Goal: Information Seeking & Learning: Compare options

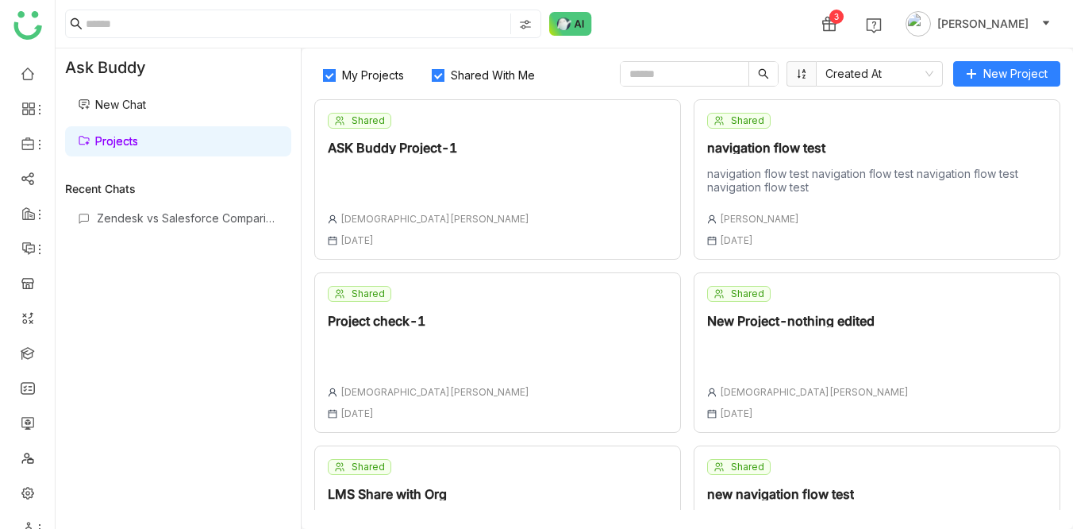
click at [169, 375] on div "Zendesk vs Salesforce Comparison" at bounding box center [178, 357] width 226 height 305
click at [654, 22] on div "3 Veena Pulicharla" at bounding box center [565, 24] width 1018 height 48
click at [675, 13] on div "3 Veena Pulicharla" at bounding box center [565, 24] width 1018 height 48
click at [203, 351] on div "Zendesk vs Salesforce Comparison" at bounding box center [178, 357] width 226 height 305
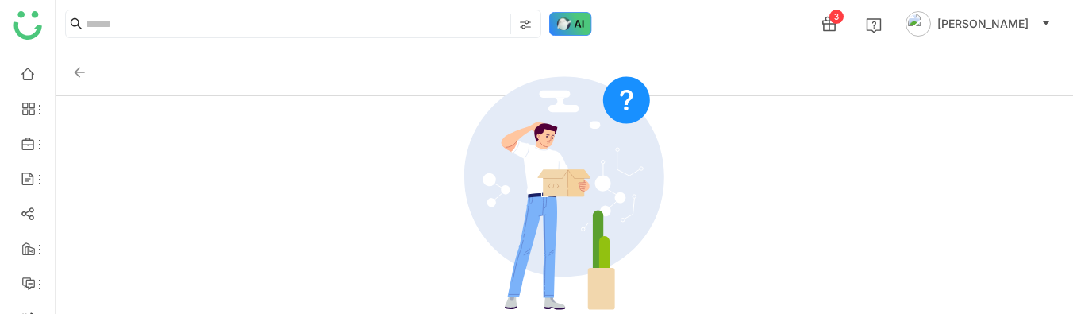
click at [571, 24] on img at bounding box center [570, 24] width 43 height 24
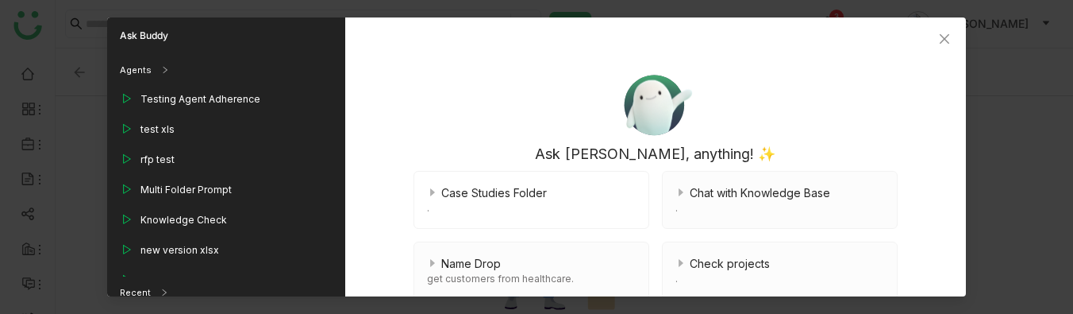
scroll to position [169, 0]
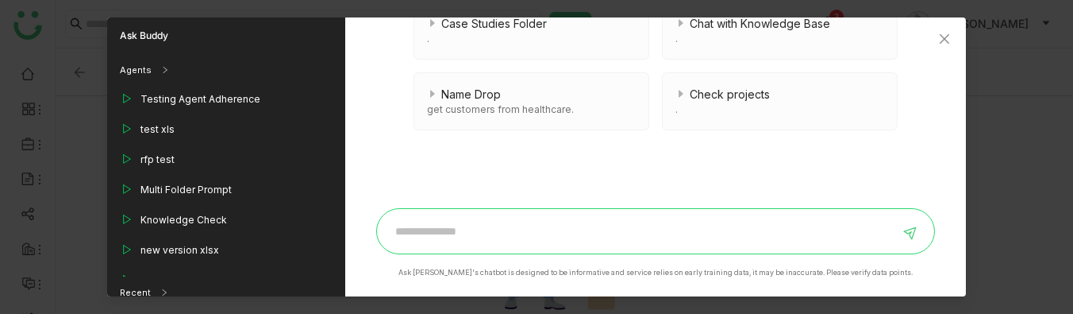
click at [404, 231] on input at bounding box center [644, 230] width 514 height 25
type input "**********"
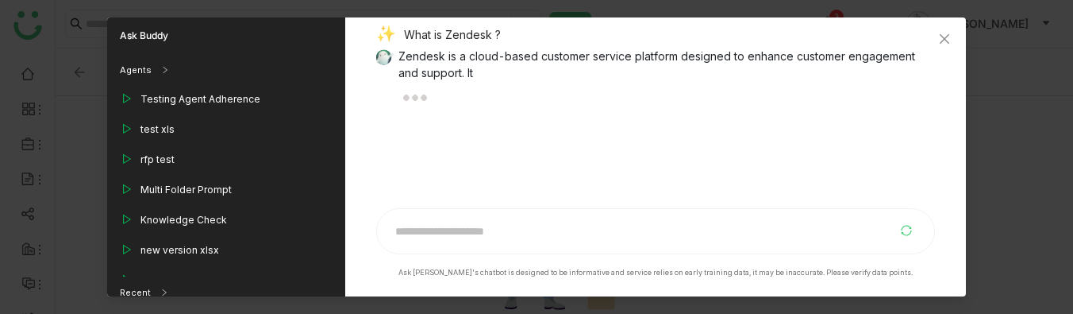
scroll to position [31, 0]
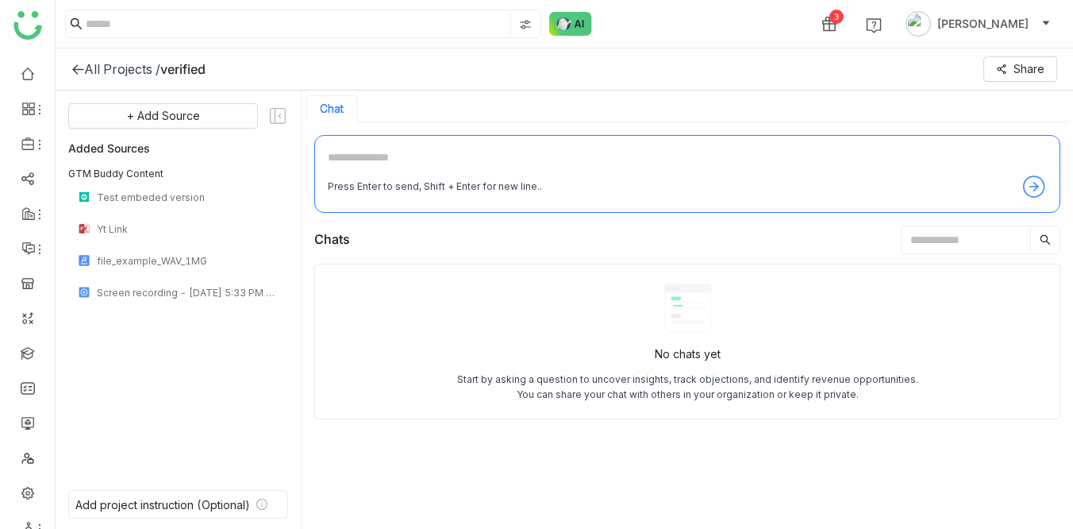
click at [414, 245] on div "Chats" at bounding box center [687, 239] width 746 height 29
click at [121, 73] on div "All Projects /" at bounding box center [122, 69] width 76 height 16
